Goal: Task Accomplishment & Management: Manage account settings

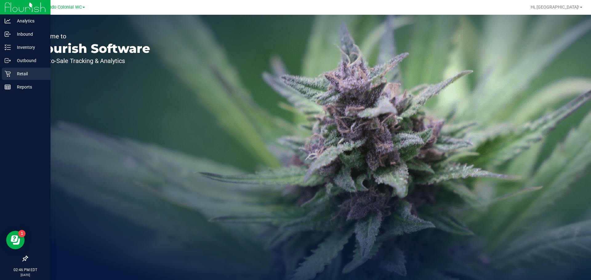
click at [16, 73] on p "Retail" at bounding box center [29, 73] width 37 height 7
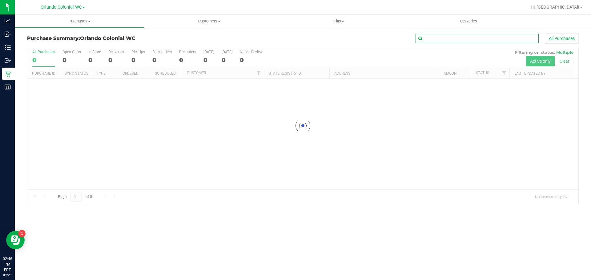
click at [499, 38] on input "text" at bounding box center [476, 38] width 123 height 9
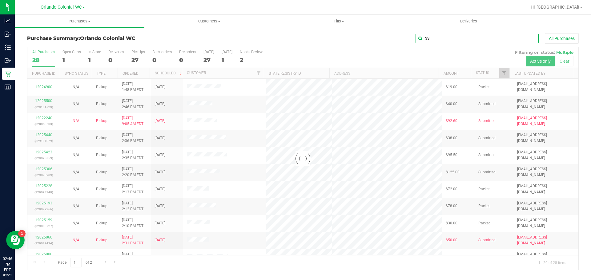
type input "SS"
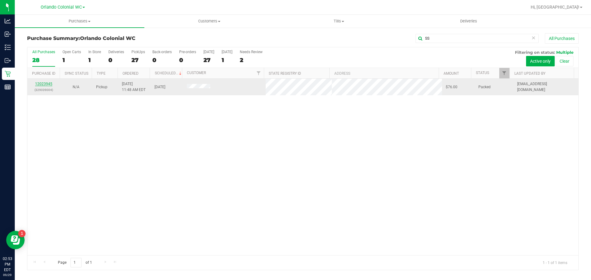
click at [44, 84] on link "12023945" at bounding box center [43, 84] width 17 height 4
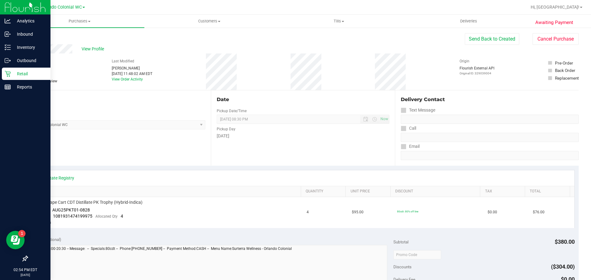
click at [10, 73] on icon at bounding box center [8, 74] width 6 height 6
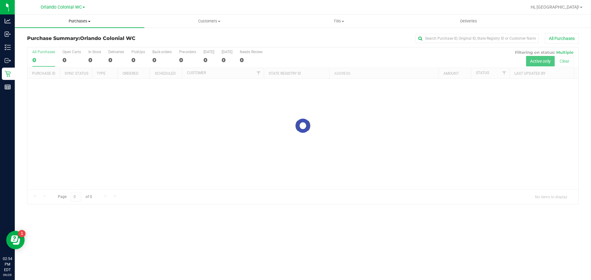
click at [82, 19] on span "Purchases" at bounding box center [80, 21] width 130 height 6
click at [47, 47] on span "Fulfillment" at bounding box center [34, 44] width 38 height 5
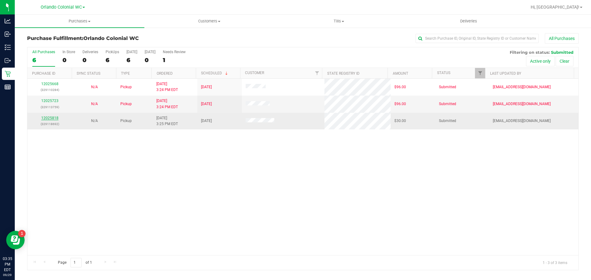
click at [49, 117] on link "12025818" at bounding box center [49, 118] width 17 height 4
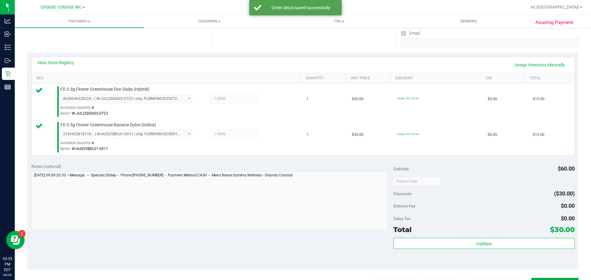
scroll to position [126, 0]
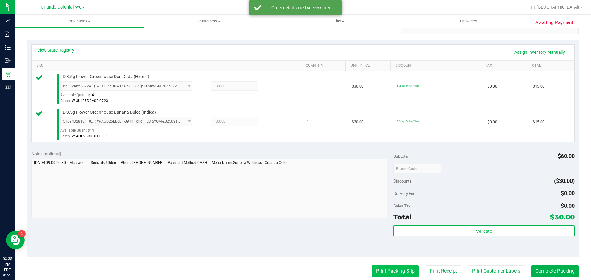
click at [382, 267] on button "Print Packing Slip" at bounding box center [395, 272] width 46 height 12
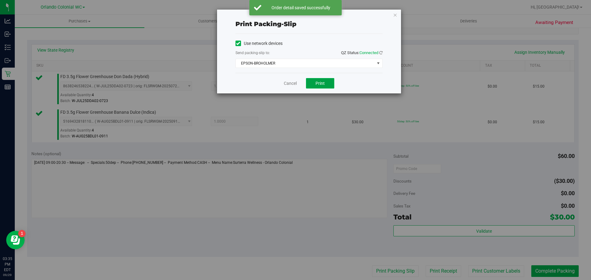
click at [314, 84] on button "Print" at bounding box center [320, 83] width 28 height 10
click at [290, 86] on link "Cancel" at bounding box center [290, 83] width 13 height 6
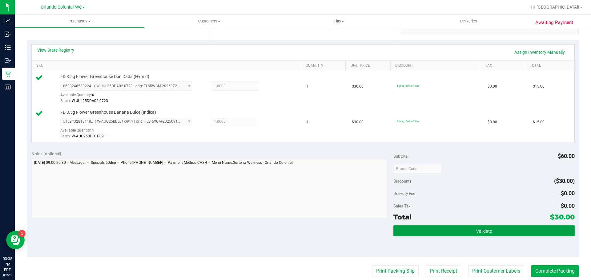
click at [454, 228] on button "Validate" at bounding box center [483, 231] width 181 height 11
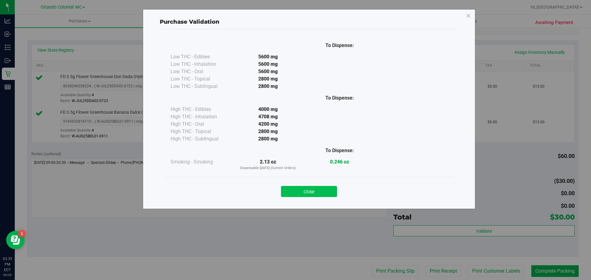
click at [313, 187] on button "Close" at bounding box center [309, 191] width 56 height 11
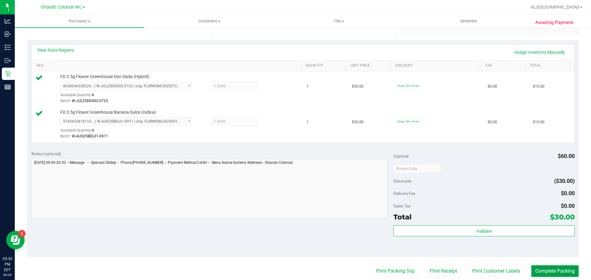
click at [549, 269] on button "Complete Packing" at bounding box center [554, 272] width 47 height 12
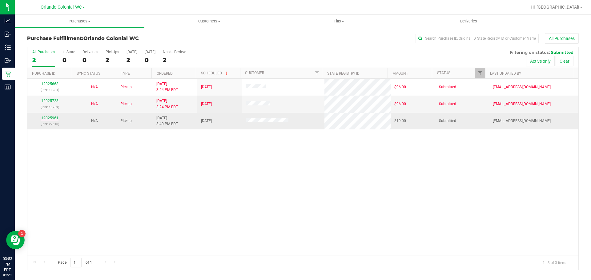
click at [50, 118] on link "12025961" at bounding box center [49, 118] width 17 height 4
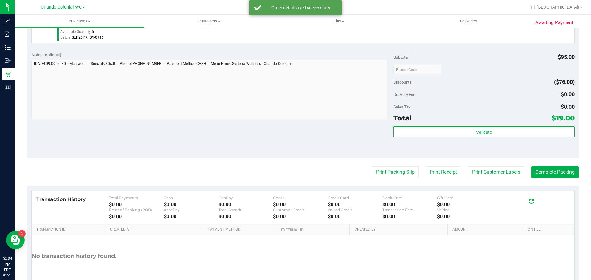
scroll to position [196, 0]
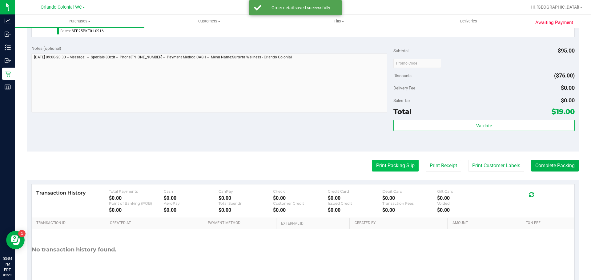
click at [393, 160] on button "Print Packing Slip" at bounding box center [395, 166] width 46 height 12
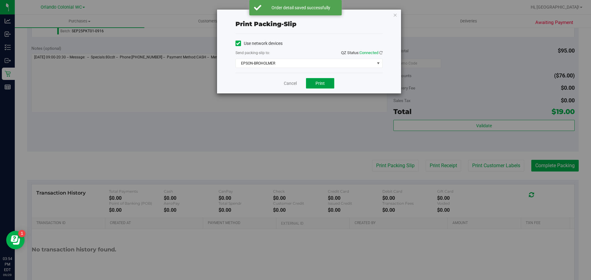
click at [317, 86] on button "Print" at bounding box center [320, 83] width 28 height 10
click at [287, 92] on div "Cancel Print" at bounding box center [308, 83] width 147 height 21
click at [291, 81] on link "Cancel" at bounding box center [290, 83] width 13 height 6
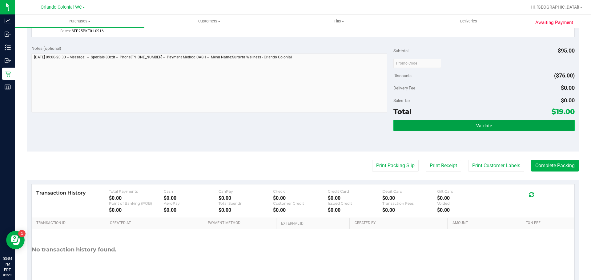
click at [471, 122] on button "Validate" at bounding box center [483, 125] width 181 height 11
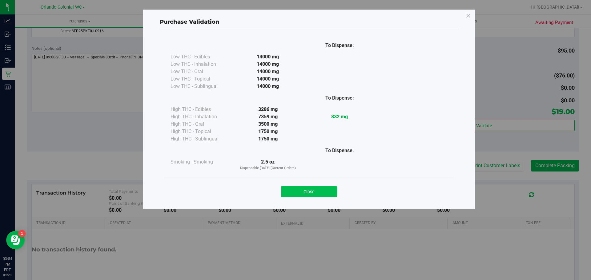
click at [304, 188] on button "Close" at bounding box center [309, 191] width 56 height 11
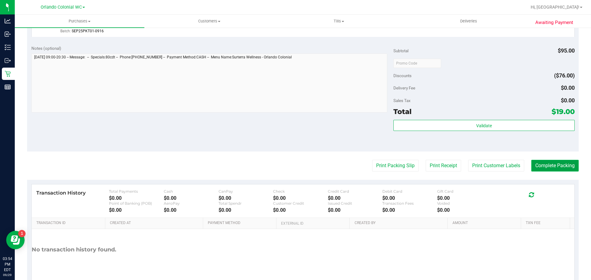
click at [561, 166] on button "Complete Packing" at bounding box center [554, 166] width 47 height 12
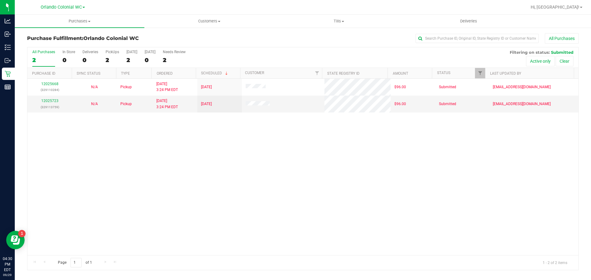
click at [239, 188] on div "12025668 (329110284) N/A Pickup 9/29/2025 3:24 PM EDT 9/29/2025 $96.00 Submitte…" at bounding box center [302, 167] width 551 height 177
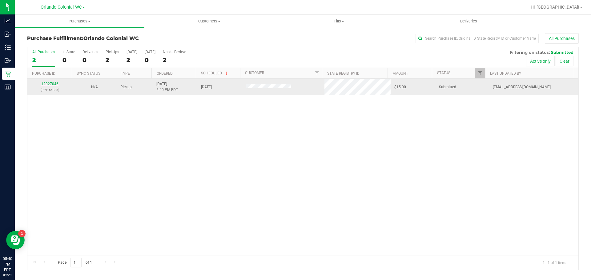
click at [49, 83] on link "12027046" at bounding box center [49, 84] width 17 height 4
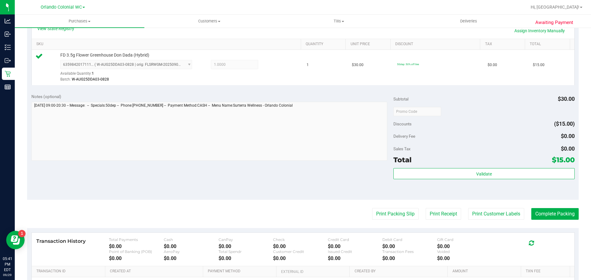
scroll to position [177, 0]
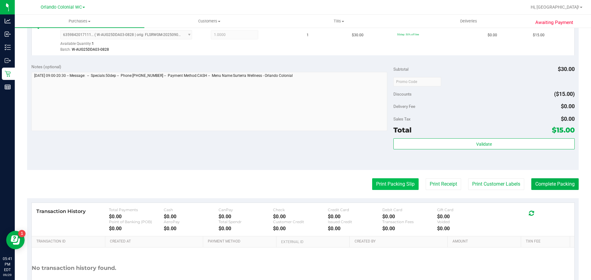
click at [381, 180] on button "Print Packing Slip" at bounding box center [395, 184] width 46 height 12
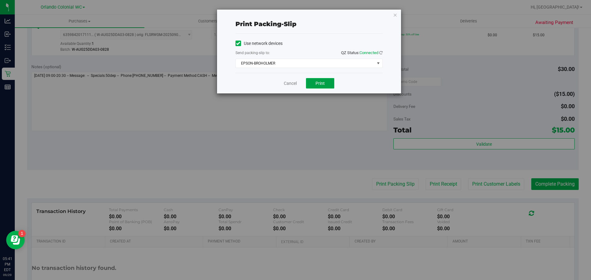
click at [325, 87] on button "Print" at bounding box center [320, 83] width 28 height 10
click at [284, 85] on link "Cancel" at bounding box center [290, 83] width 13 height 6
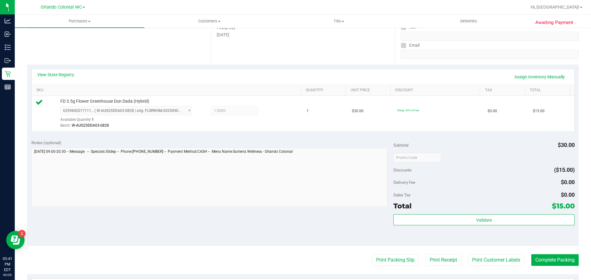
scroll to position [102, 0]
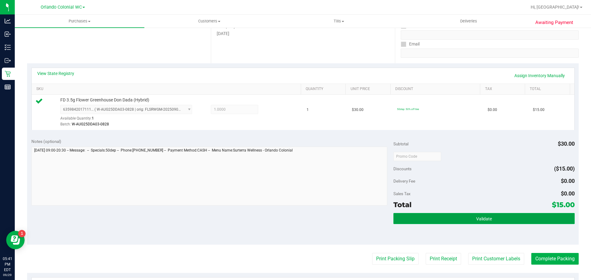
click at [449, 217] on button "Validate" at bounding box center [483, 218] width 181 height 11
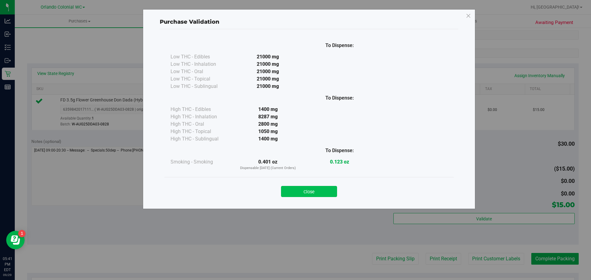
click at [301, 192] on button "Close" at bounding box center [309, 191] width 56 height 11
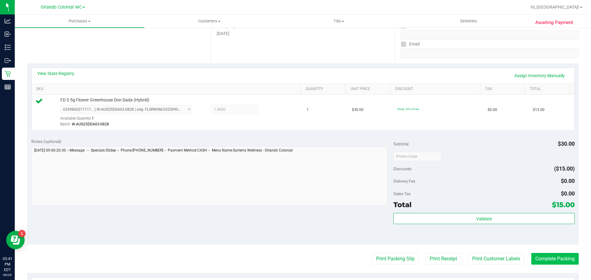
click at [555, 259] on button "Complete Packing" at bounding box center [554, 259] width 47 height 12
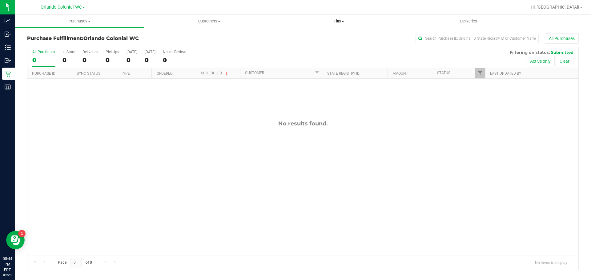
click at [339, 22] on span "Tills" at bounding box center [338, 21] width 129 height 6
click at [570, 4] on link "Hi, [GEOGRAPHIC_DATA]!" at bounding box center [556, 7] width 57 height 6
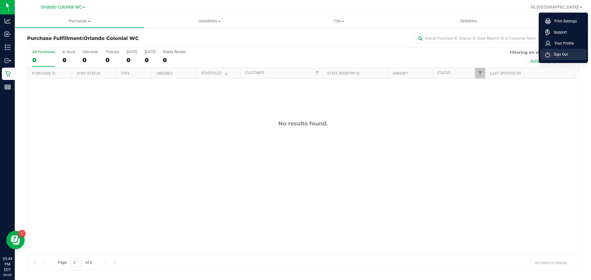
click at [569, 52] on li "Sign Out" at bounding box center [563, 54] width 46 height 11
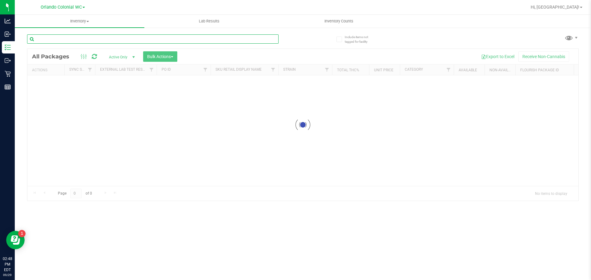
click at [112, 39] on div "Inventory All packages All inventory Waste log Create inventory Lab Results Inv…" at bounding box center [303, 148] width 576 height 266
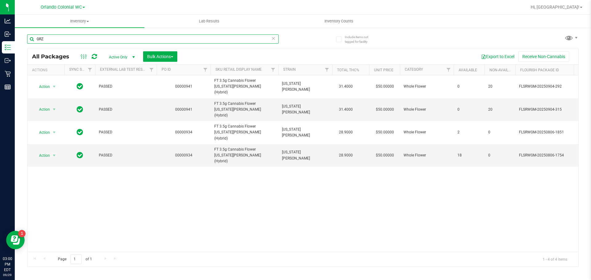
click at [130, 40] on input "GRZ" at bounding box center [152, 38] width 251 height 9
click at [129, 40] on input "GRZ" at bounding box center [152, 38] width 251 height 9
click at [128, 40] on input "GRZ" at bounding box center [152, 38] width 251 height 9
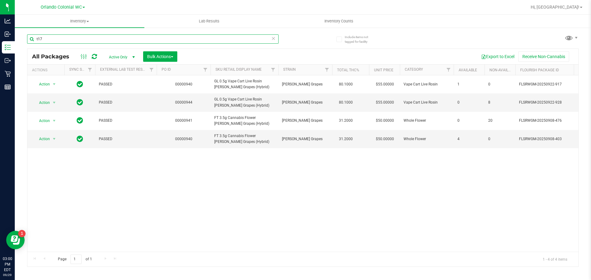
type input "t17"
click at [164, 41] on input "t17" at bounding box center [152, 38] width 251 height 9
drag, startPoint x: 164, startPoint y: 41, endPoint x: 159, endPoint y: 40, distance: 4.8
click at [163, 41] on input "t17" at bounding box center [152, 38] width 251 height 9
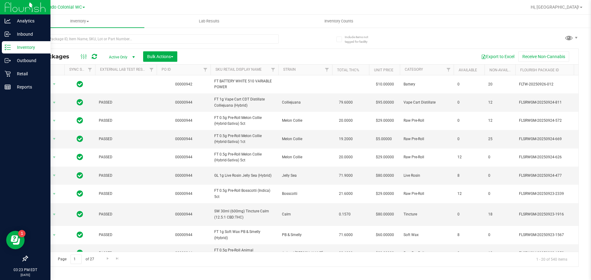
click at [14, 46] on p "Inventory" at bounding box center [29, 47] width 37 height 7
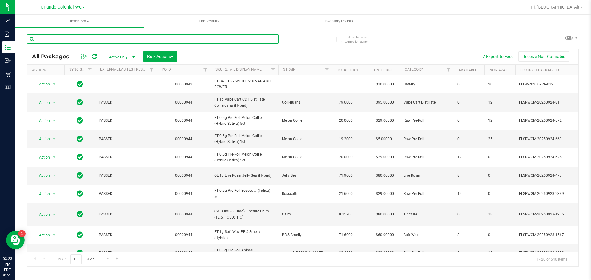
click at [110, 36] on input "text" at bounding box center [152, 38] width 251 height 9
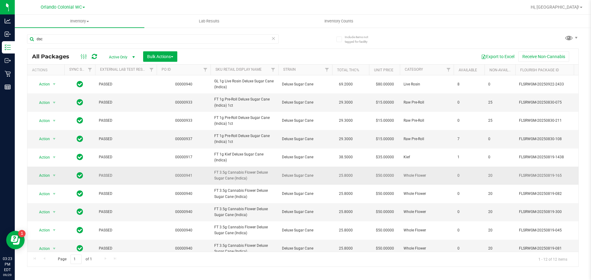
click at [229, 177] on span "FT 3.5g Cannabis Flower Deluxe Sugar Cane (Indica)" at bounding box center [244, 176] width 60 height 12
copy tr "FT 3.5g Cannabis Flower Deluxe Sugar Cane (Indica)"
click at [114, 39] on input "dsc" at bounding box center [152, 38] width 251 height 9
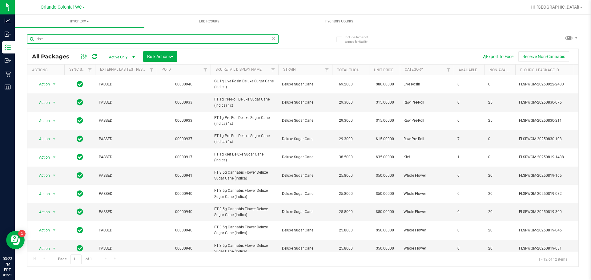
click at [114, 39] on input "dsc" at bounding box center [152, 38] width 251 height 9
paste input "FT 3.5g Cannabis Flower Deluxe Sugar Cane (Indica)"
click at [114, 39] on input "FT 3.5g Cannabis Flower Deluxe Sugar Cane (Indica)" at bounding box center [152, 38] width 251 height 9
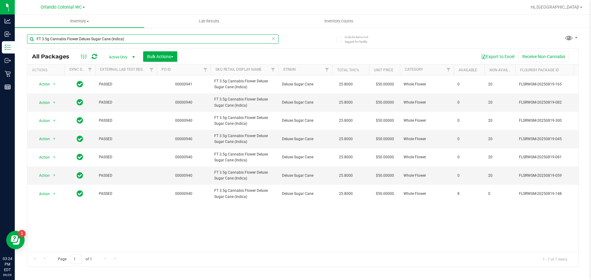
click at [132, 42] on input "FT 3.5g Cannabis Flower Deluxe Sugar Cane (Indica)" at bounding box center [152, 38] width 251 height 9
click at [132, 41] on input "FT 3.5g Cannabis Flower Deluxe Sugar Cane (Indica)" at bounding box center [152, 38] width 251 height 9
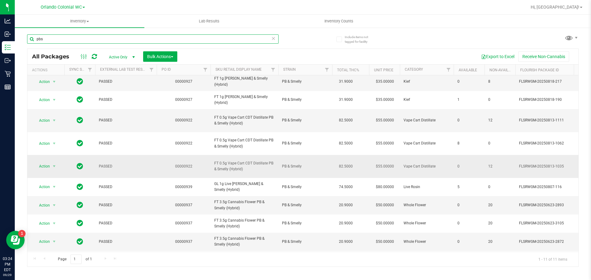
scroll to position [43, 0]
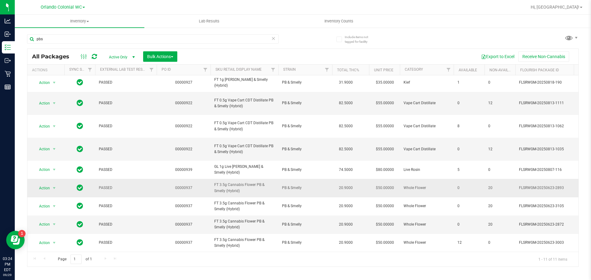
click at [233, 182] on span "FT 3.5g Cannabis Flower PB & Smelly (Hybrid)" at bounding box center [244, 188] width 60 height 12
copy tr "FT 3.5g Cannabis Flower PB & Smelly (Hybrid)"
click at [98, 42] on input "pbs" at bounding box center [152, 38] width 251 height 9
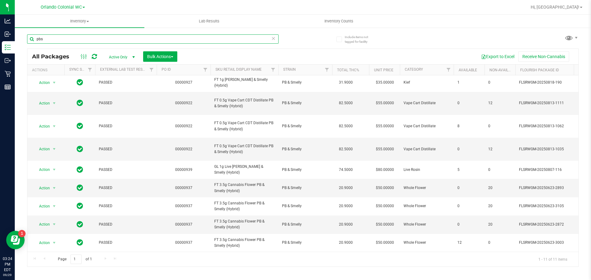
click at [98, 42] on input "pbs" at bounding box center [152, 38] width 251 height 9
paste input "FT 3.5g Cannabis Flower PB & Smelly (Hybrid)"
click at [99, 42] on input "FT 3.5g Cannabis Flower PB & Smelly (Hybrid)" at bounding box center [152, 38] width 251 height 9
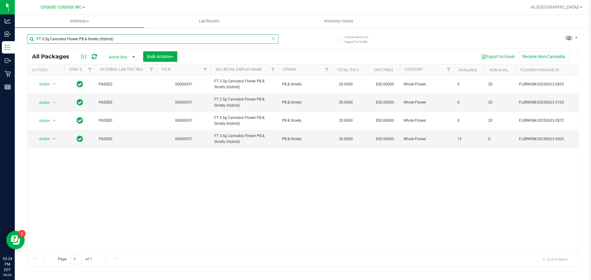
click at [124, 42] on input "FT 3.5g Cannabis Flower PB & Smelly (Hybrid)" at bounding box center [152, 38] width 251 height 9
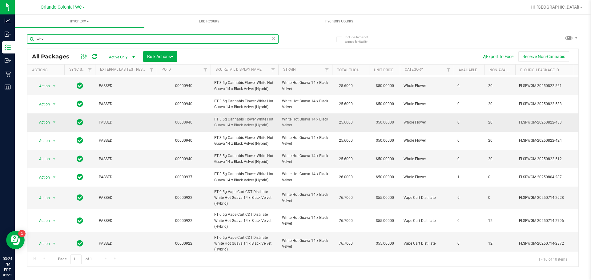
scroll to position [25, 0]
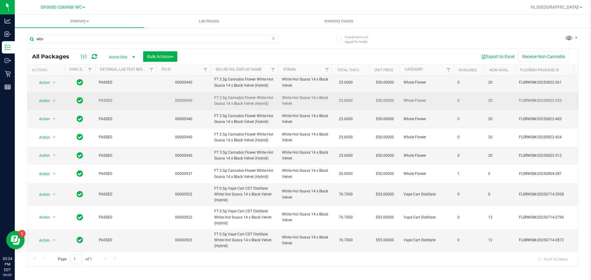
click at [236, 97] on span "FT 3.5g Cannabis Flower White Hot Guava 14 x Black Velvet (Hybrid)" at bounding box center [244, 101] width 60 height 12
copy tr "FT 3.5g Cannabis Flower White Hot Guava 14 x Black Velvet (Hybrid)"
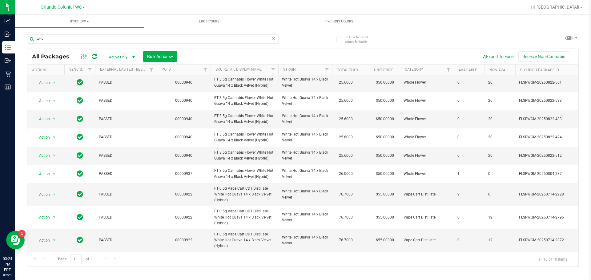
click at [87, 44] on div "wbv" at bounding box center [152, 41] width 251 height 14
click at [86, 42] on input "wbv" at bounding box center [152, 38] width 251 height 9
paste input "FT 3.5g Cannabis Flower White Hot Guava 14 x Black Velvet (Hybrid)"
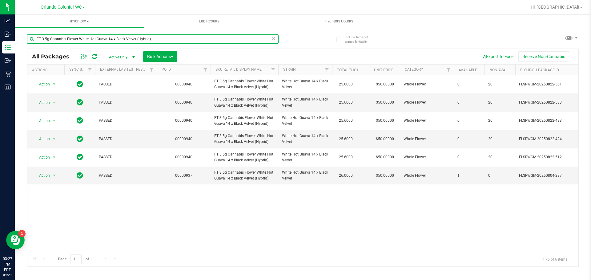
click at [158, 43] on input "FT 3.5g Cannabis Flower White Hot Guava 14 x Black Velvet (Hybrid)" at bounding box center [152, 38] width 251 height 9
click at [157, 41] on input "FT 3.5g Cannabis Flower White Hot Guava 14 x Black Velvet (Hybrid)" at bounding box center [152, 38] width 251 height 9
click at [156, 41] on input "FT 3.5g Cannabis Flower White Hot Guava 14 x Black Velvet (Hybrid)" at bounding box center [152, 38] width 251 height 9
click at [155, 41] on input "FT 3.5g Cannabis Flower White Hot Guava 14 x Black Velvet (Hybrid)" at bounding box center [152, 38] width 251 height 9
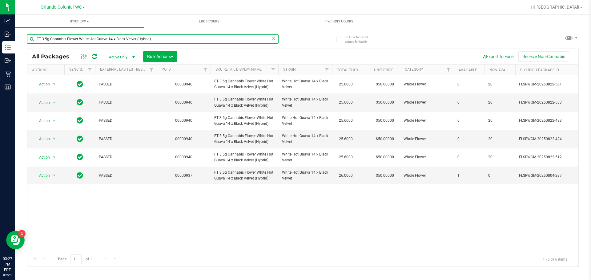
click at [155, 41] on input "FT 3.5g Cannabis Flower White Hot Guava 14 x Black Velvet (Hybrid)" at bounding box center [152, 38] width 251 height 9
click at [153, 40] on input "FT 3.5g Cannabis Flower White Hot Guava 14 x Black Velvet (Hybrid)" at bounding box center [152, 38] width 251 height 9
click at [152, 40] on input "FT 3.5g Cannabis Flower White Hot Guava 14 x Black Velvet (Hybrid)" at bounding box center [152, 38] width 251 height 9
click at [151, 39] on input "FT 3.5g Cannabis Flower White Hot Guava 14 x Black Velvet (Hybrid)" at bounding box center [152, 38] width 251 height 9
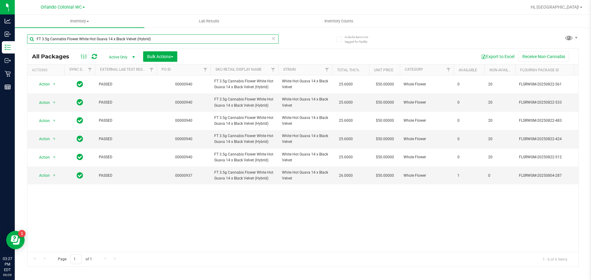
click at [151, 39] on input "FT 3.5g Cannabis Flower White Hot Guava 14 x Black Velvet (Hybrid)" at bounding box center [152, 38] width 251 height 9
click at [150, 39] on input "FT 3.5g Cannabis Flower White Hot Guava 14 x Black Velvet (Hybrid)" at bounding box center [152, 38] width 251 height 9
drag, startPoint x: 150, startPoint y: 39, endPoint x: 107, endPoint y: 34, distance: 43.9
click at [107, 34] on input "FT 3.5g Cannabis Flower White Hot Guava 14 x Black Velvet (Hybrid)" at bounding box center [152, 38] width 251 height 9
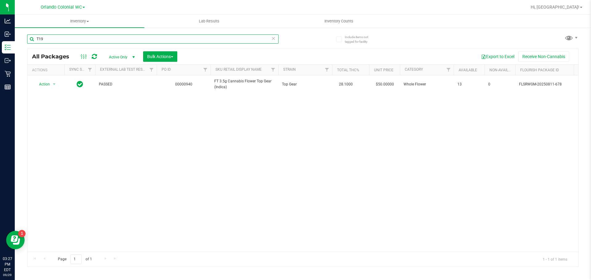
click at [114, 38] on input "T19" at bounding box center [152, 38] width 251 height 9
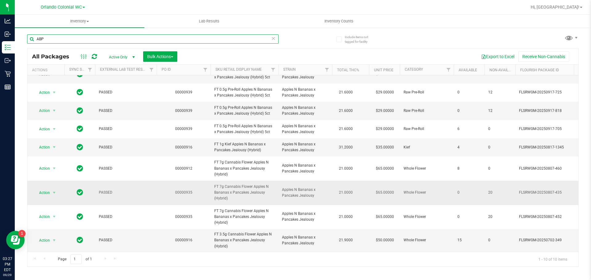
scroll to position [29, 0]
click at [239, 236] on span "FT 3.5g Cannabis Flower Apples N Bananas x Pancakes Jealousy (Hybrid)" at bounding box center [244, 241] width 60 height 18
click at [238, 236] on span "FT 3.5g Cannabis Flower Apples N Bananas x Pancakes Jealousy (Hybrid)" at bounding box center [244, 241] width 60 height 18
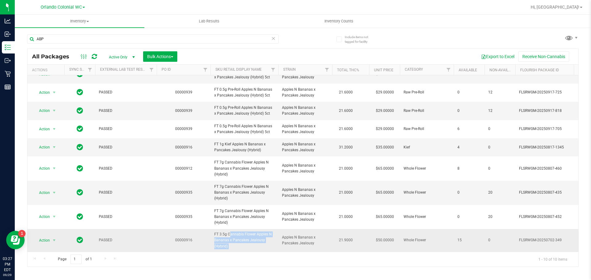
click at [238, 236] on span "FT 3.5g Cannabis Flower Apples N Bananas x Pancakes Jealousy (Hybrid)" at bounding box center [244, 241] width 60 height 18
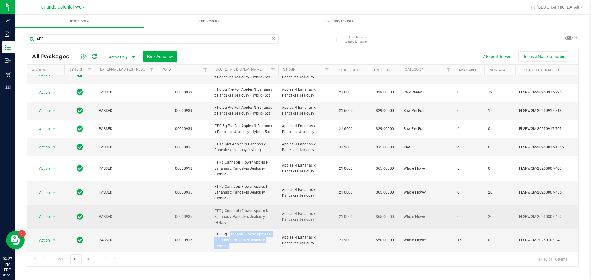
copy tr "FT 3.5g Cannabis Flower Apples N Bananas x Pancakes Jealousy (Hybrid)"
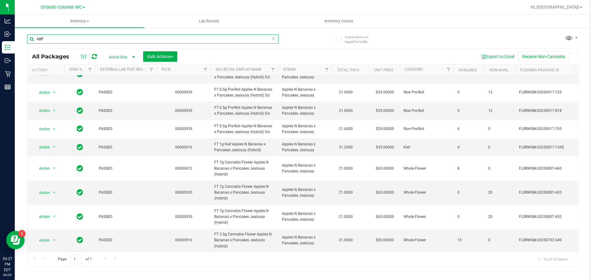
click at [114, 38] on input "ABP" at bounding box center [152, 38] width 251 height 9
paste input "FT 3.5g Cannabis Flower Apples N Bananas x Pancakes Jealousy (Hybrid)"
click at [114, 38] on input "ABP" at bounding box center [152, 38] width 251 height 9
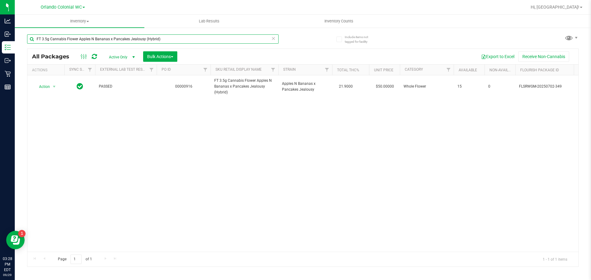
click at [167, 39] on input "FT 3.5g Cannabis Flower Apples N Bananas x Pancakes Jealousy (Hybrid)" at bounding box center [152, 38] width 251 height 9
click at [166, 39] on input "FT 3.5g Cannabis Flower Apples N Bananas x Pancakes Jealousy (Hybrid)" at bounding box center [152, 38] width 251 height 9
click at [165, 39] on input "FT 3.5g Cannabis Flower Apples N Bananas x Pancakes Jealousy (Hybrid)" at bounding box center [152, 38] width 251 height 9
click at [164, 40] on input "FT 3.5g Cannabis Flower Apples N Bananas x Pancakes Jealousy (Hybrid)" at bounding box center [152, 38] width 251 height 9
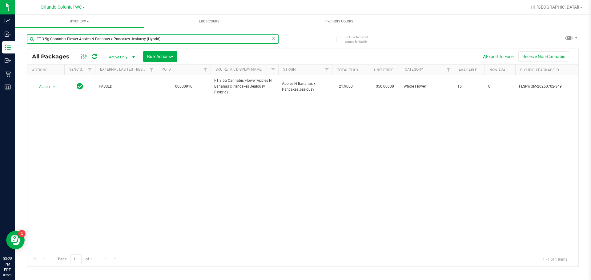
click at [164, 40] on input "FT 3.5g Cannabis Flower Apples N Bananas x Pancakes Jealousy (Hybrid)" at bounding box center [152, 38] width 251 height 9
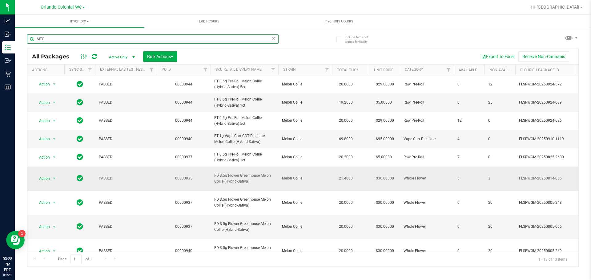
scroll to position [31, 0]
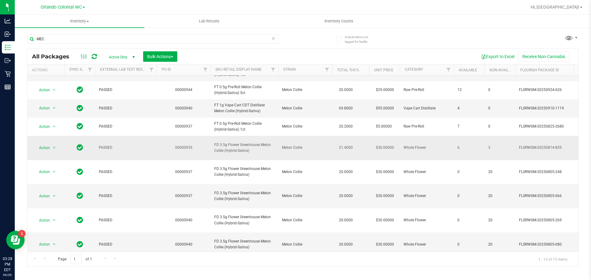
click at [235, 149] on span "FD 3.5g Flower Greenhouse Melon Collie (Hybrid-Sativa)" at bounding box center [244, 148] width 60 height 12
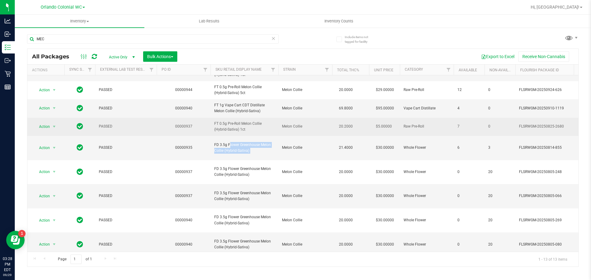
copy tr "FD 3.5g Flower Greenhouse Melon Collie (Hybrid-Sativa)"
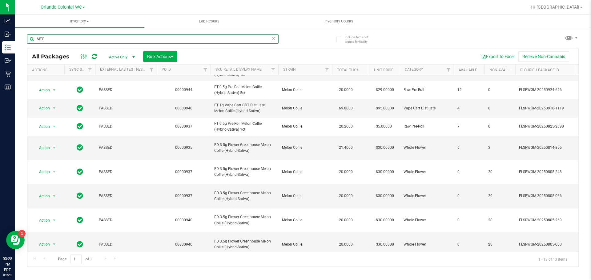
click at [113, 41] on input "MEC" at bounding box center [152, 38] width 251 height 9
paste input "FD 3.5g Flower Greenhouse Melon Collie (Hybrid-Sativa)"
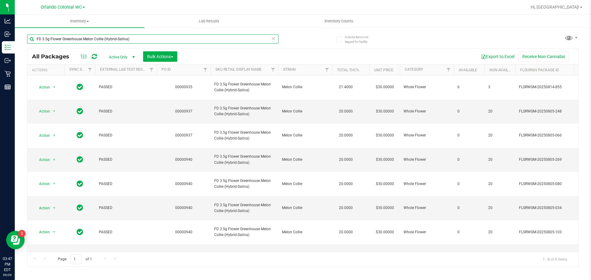
click at [134, 39] on input "FD 3.5g Flower Greenhouse Melon Collie (Hybrid-Sativa)" at bounding box center [152, 38] width 251 height 9
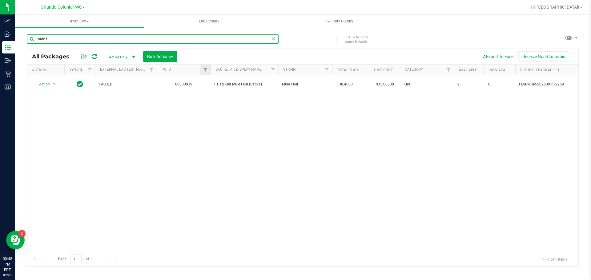
type input "mule f"
click at [280, 12] on div at bounding box center [318, 7] width 416 height 12
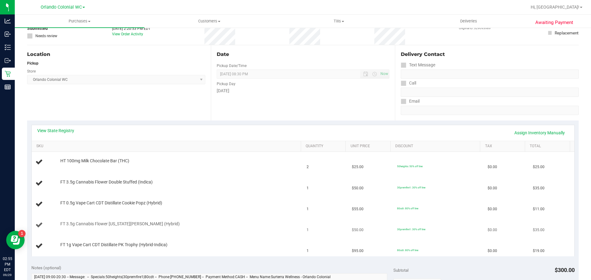
scroll to position [104, 0]
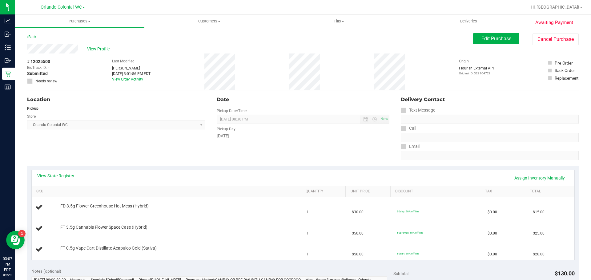
click at [97, 50] on span "View Profile" at bounding box center [99, 49] width 25 height 6
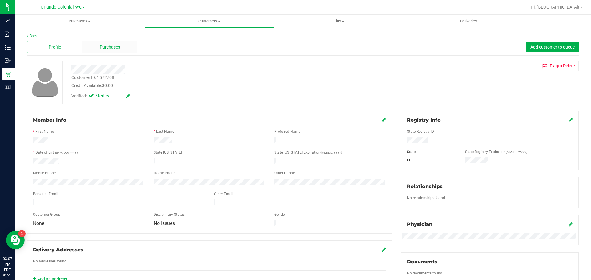
drag, startPoint x: 97, startPoint y: 50, endPoint x: 102, endPoint y: 48, distance: 6.1
click at [102, 48] on span "Purchases" at bounding box center [110, 47] width 20 height 6
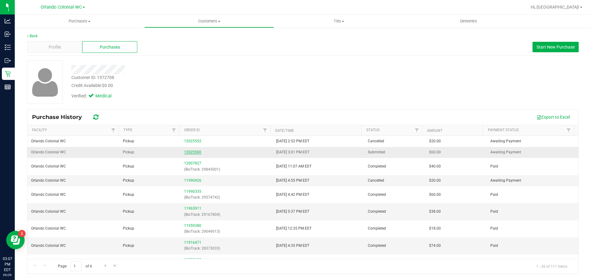
click at [187, 154] on link "12025500" at bounding box center [192, 152] width 17 height 4
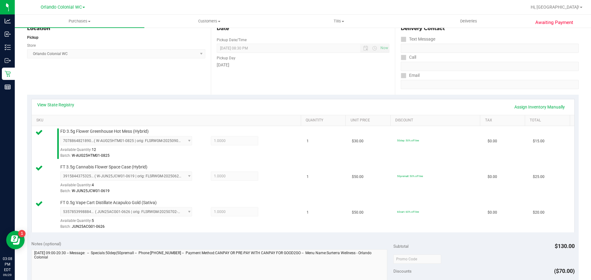
scroll to position [167, 0]
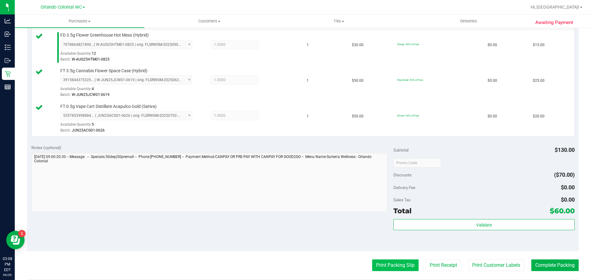
click at [385, 263] on button "Print Packing Slip" at bounding box center [395, 266] width 46 height 12
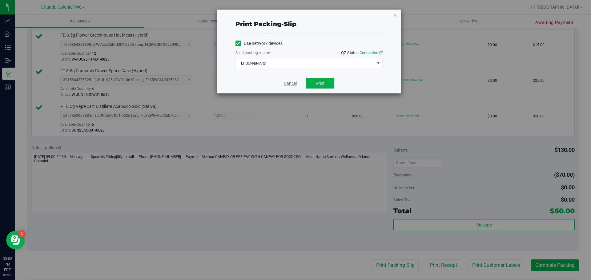
click at [292, 84] on link "Cancel" at bounding box center [290, 83] width 13 height 6
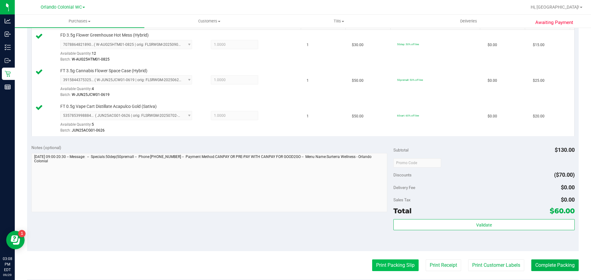
click at [376, 267] on button "Print Packing Slip" at bounding box center [395, 266] width 46 height 12
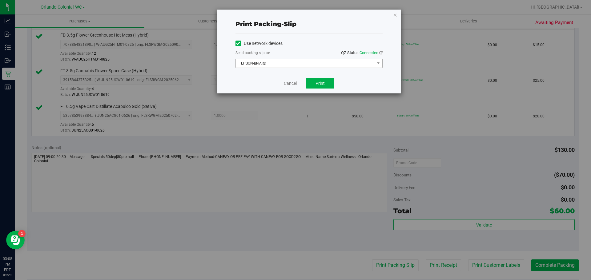
click at [288, 67] on span "EPSON-BRIARD" at bounding box center [305, 63] width 139 height 9
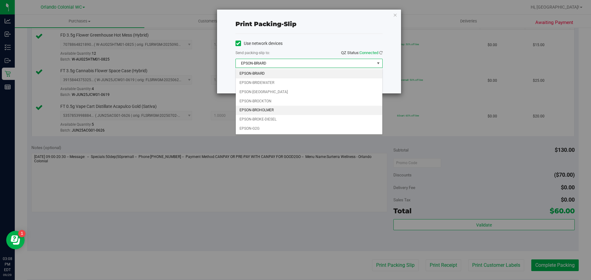
click at [277, 110] on li "EPSON-BROHOLMER" at bounding box center [309, 110] width 146 height 9
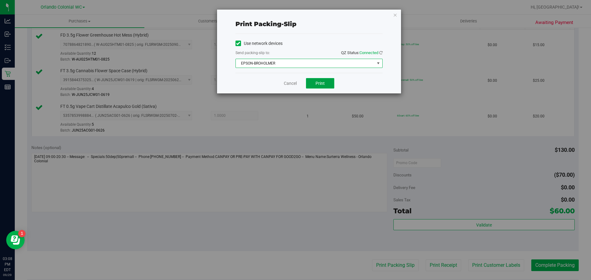
click at [323, 87] on button "Print" at bounding box center [320, 83] width 28 height 10
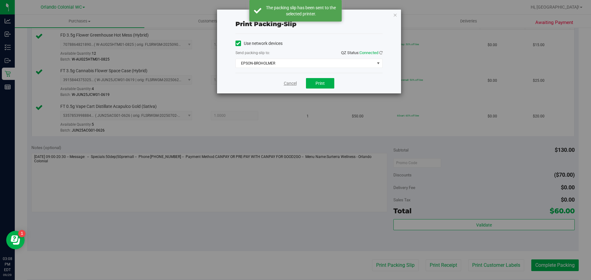
click at [289, 85] on link "Cancel" at bounding box center [290, 83] width 13 height 6
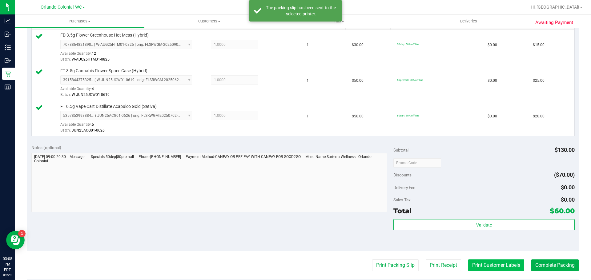
click at [492, 266] on button "Print Customer Labels" at bounding box center [496, 266] width 56 height 12
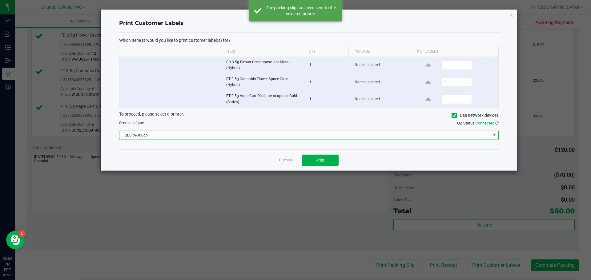
click at [222, 135] on span "ZEBRA-300dpi" at bounding box center [304, 135] width 371 height 9
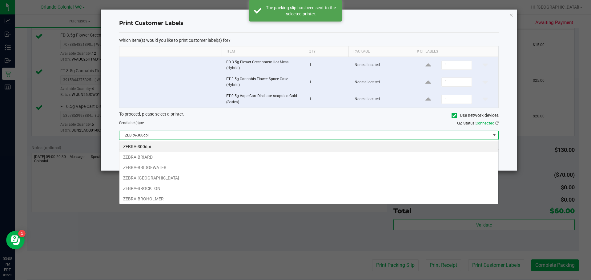
scroll to position [9, 379]
click at [157, 198] on li "ZEBRA-BROHOLMER" at bounding box center [308, 199] width 379 height 10
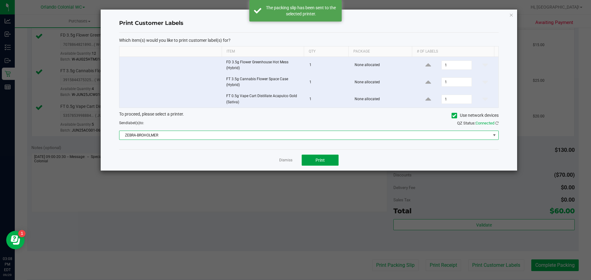
click at [328, 158] on button "Print" at bounding box center [320, 160] width 37 height 11
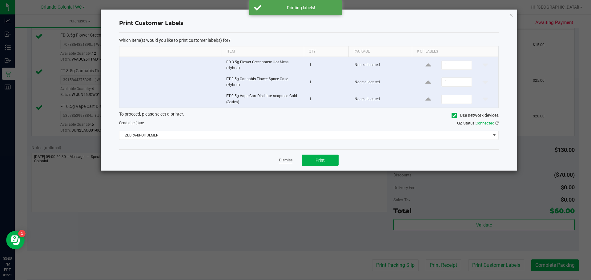
click at [285, 160] on link "Dismiss" at bounding box center [285, 160] width 13 height 5
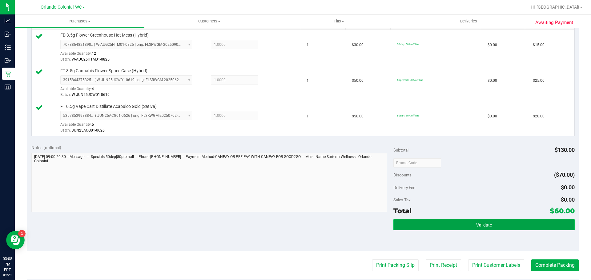
click at [486, 221] on button "Validate" at bounding box center [483, 224] width 181 height 11
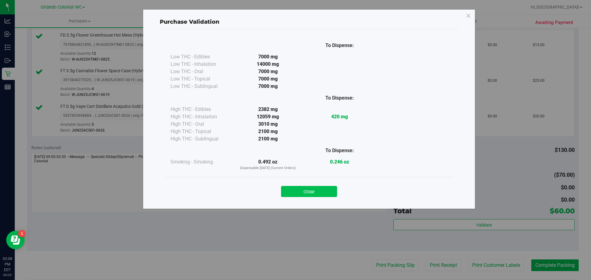
click at [311, 197] on button "Close" at bounding box center [309, 191] width 56 height 11
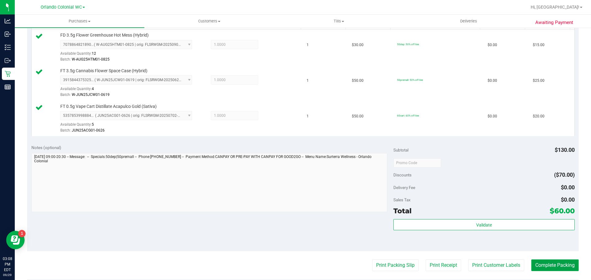
click at [559, 268] on button "Complete Packing" at bounding box center [554, 266] width 47 height 12
